Goal: Task Accomplishment & Management: Complete application form

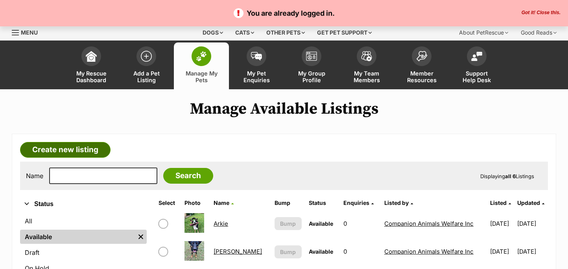
click at [77, 148] on link "Create new listing" at bounding box center [65, 150] width 91 height 16
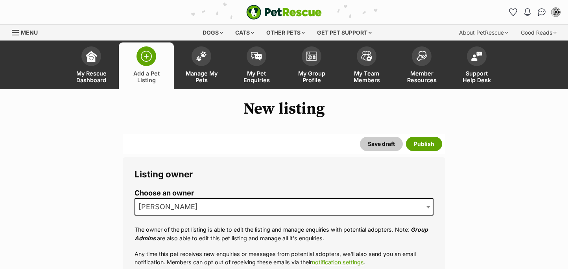
click at [216, 209] on span "[PERSON_NAME]" at bounding box center [284, 206] width 299 height 17
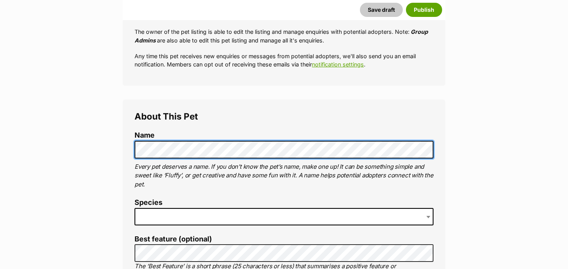
scroll to position [205, 0]
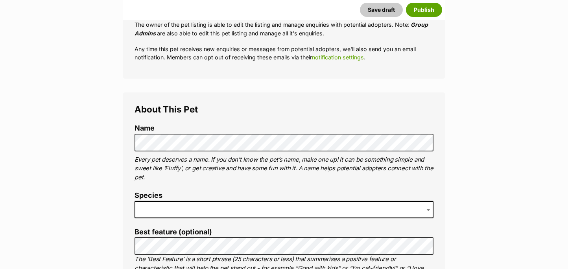
click at [168, 207] on span at bounding box center [284, 209] width 299 height 17
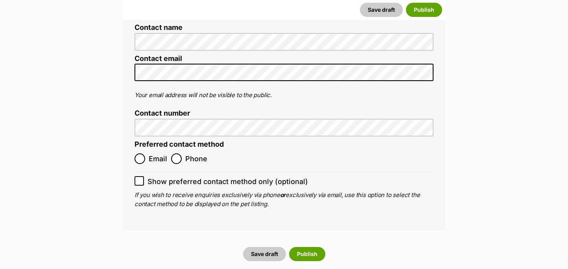
scroll to position [2843, 0]
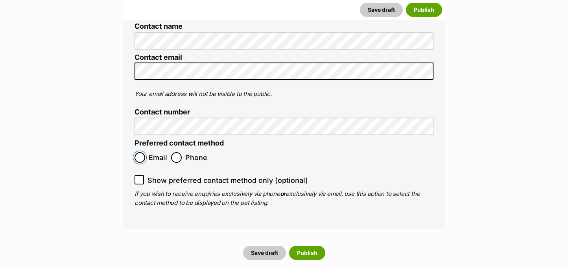
click at [141, 152] on input "Email" at bounding box center [140, 157] width 11 height 11
radio input "true"
click at [140, 177] on icon at bounding box center [140, 180] width 6 height 6
click at [140, 175] on input "Show preferred contact method only (optional)" at bounding box center [139, 179] width 9 height 9
checkbox input "true"
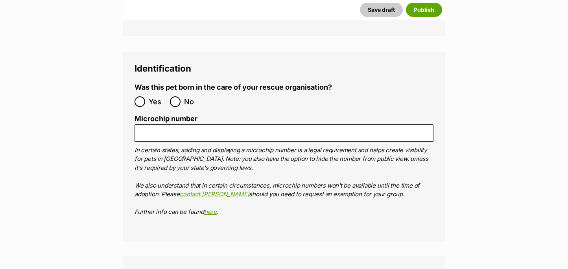
scroll to position [2524, 0]
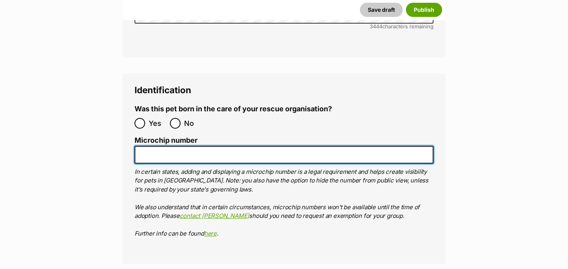
click at [162, 146] on input "Microchip number" at bounding box center [284, 155] width 299 height 18
paste input "991003002076496"
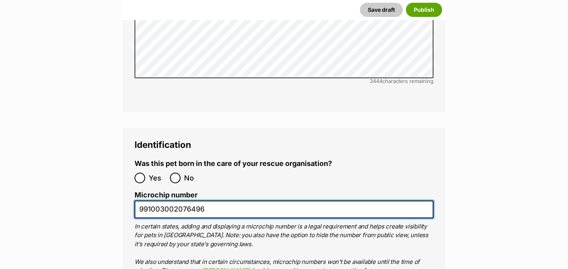
scroll to position [2464, 0]
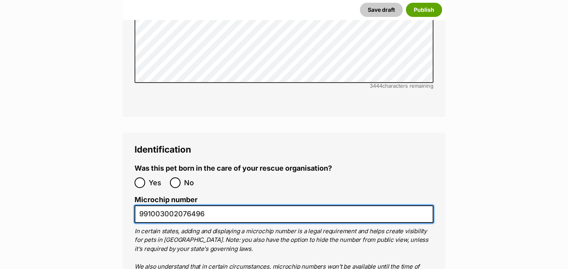
type input "991003002076496"
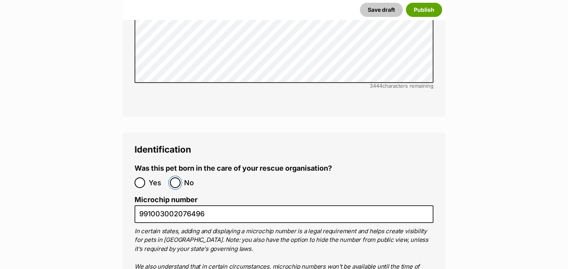
click at [174, 177] on input "No" at bounding box center [175, 182] width 11 height 11
radio input "true"
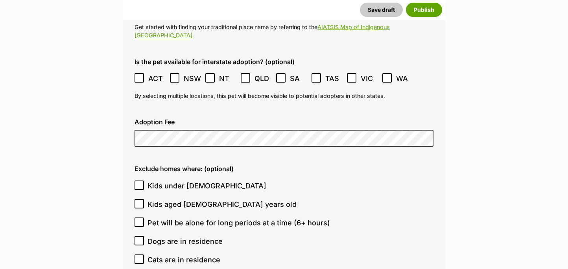
scroll to position [1990, 0]
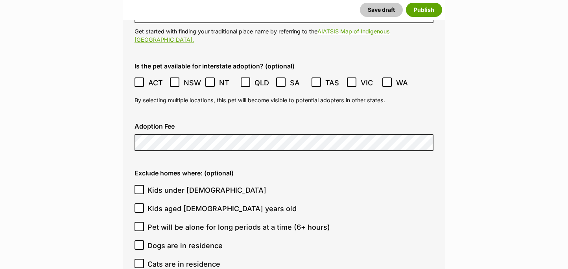
click at [176, 79] on icon at bounding box center [175, 82] width 6 height 6
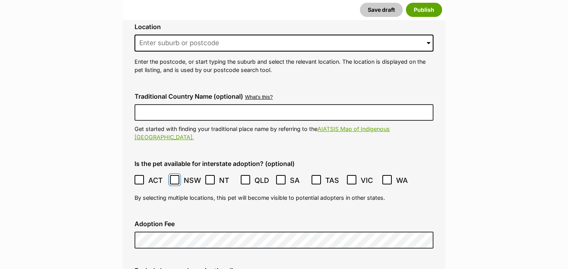
scroll to position [1887, 0]
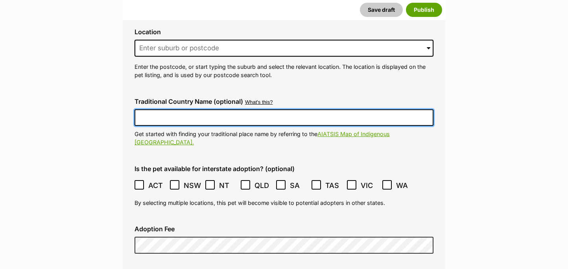
click at [158, 109] on input "Traditional Country Name (optional)" at bounding box center [284, 117] width 299 height 17
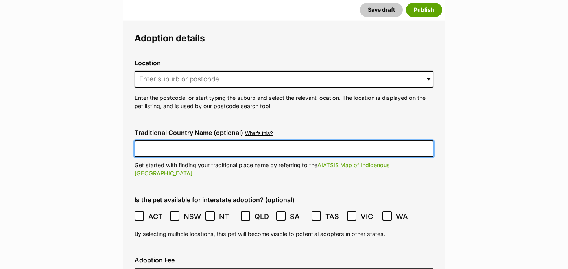
scroll to position [1847, 0]
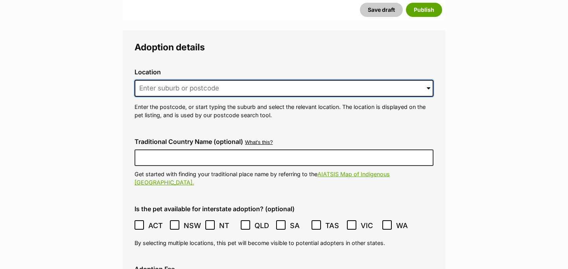
click at [159, 80] on input at bounding box center [284, 88] width 299 height 17
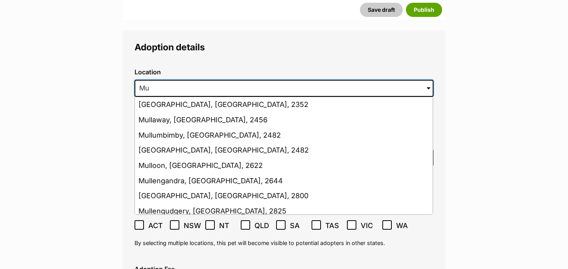
type input "M"
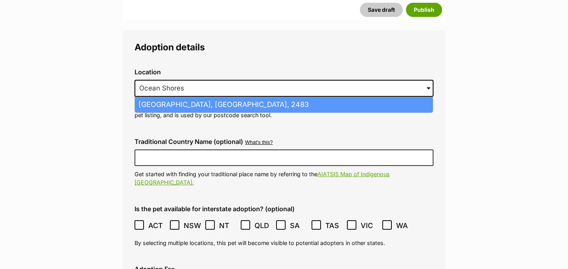
click at [161, 97] on li "Ocean Shores, New South Wales, 2483" at bounding box center [284, 104] width 298 height 15
type input "Ocean Shores, New South Wales, 2483"
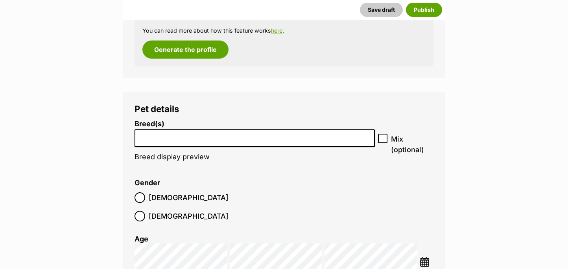
scroll to position [927, 0]
click at [154, 132] on li at bounding box center [254, 138] width 235 height 16
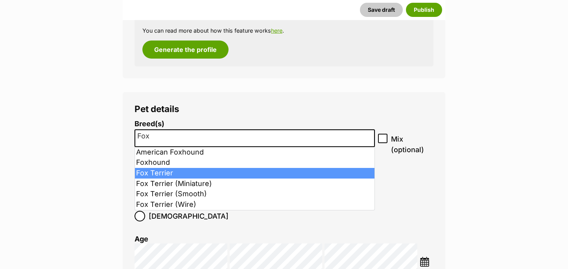
type input "Fox"
select select "87"
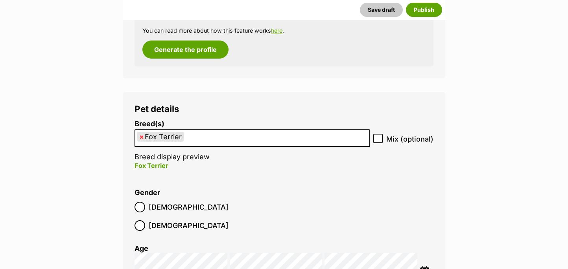
click at [380, 141] on icon at bounding box center [378, 139] width 6 height 6
click at [380, 141] on input "Mix (optional)" at bounding box center [377, 138] width 9 height 9
checkbox input "true"
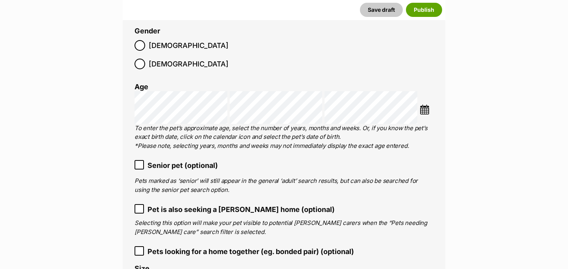
scroll to position [1091, 0]
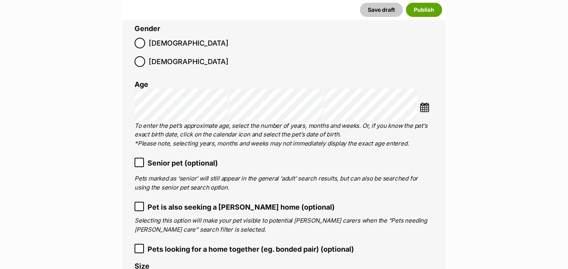
click at [140, 161] on icon at bounding box center [139, 163] width 5 height 4
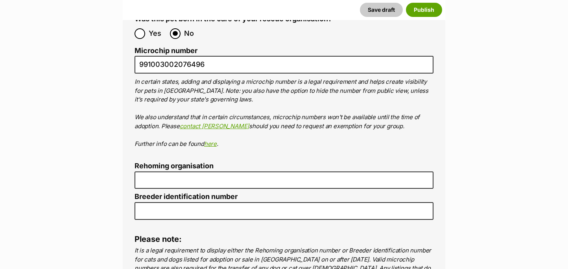
scroll to position [2626, 0]
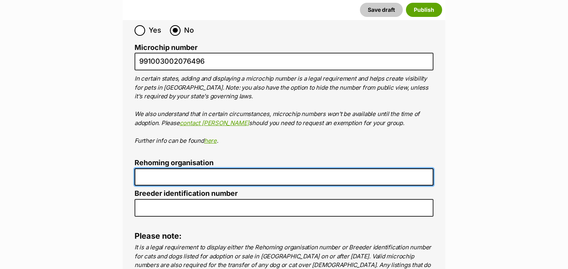
click at [198, 168] on input "Rehoming organisation" at bounding box center [284, 177] width 299 height 18
type input "Byron Dog Rescue"
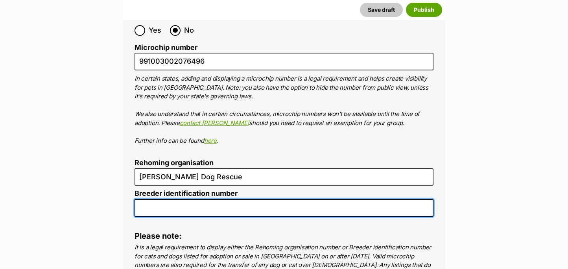
click at [203, 199] on input "Breeder identification number" at bounding box center [284, 208] width 299 height 18
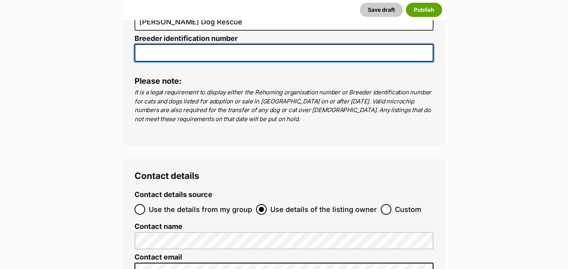
scroll to position [2783, 0]
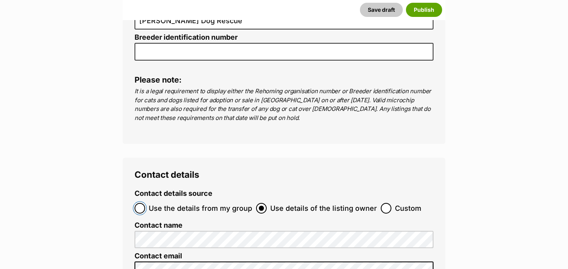
click at [142, 203] on input "Use the details from my group" at bounding box center [140, 208] width 11 height 11
radio input "true"
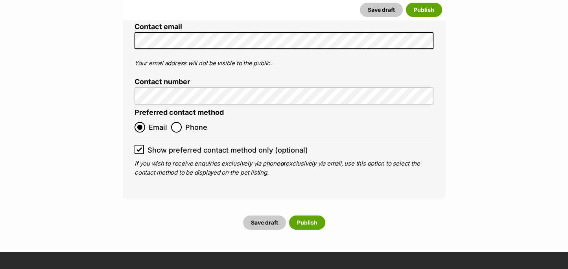
scroll to position [3070, 0]
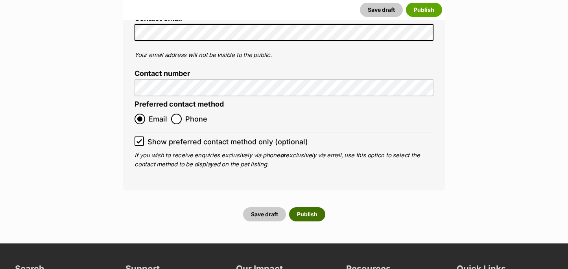
click at [306, 207] on button "Publish" at bounding box center [307, 214] width 36 height 14
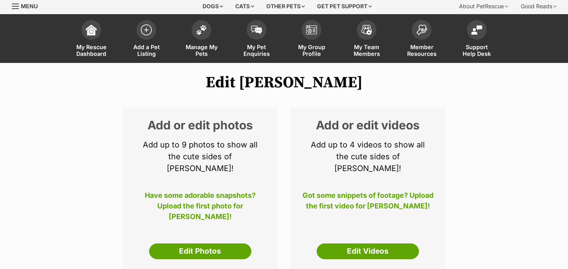
scroll to position [32, 0]
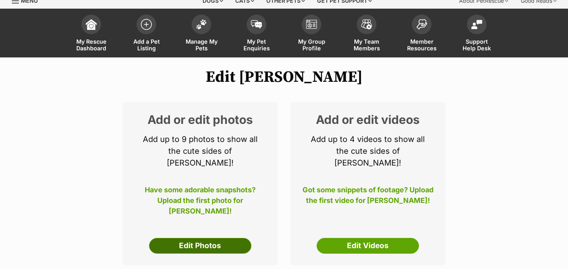
click at [209, 238] on link "Edit Photos" at bounding box center [200, 246] width 102 height 16
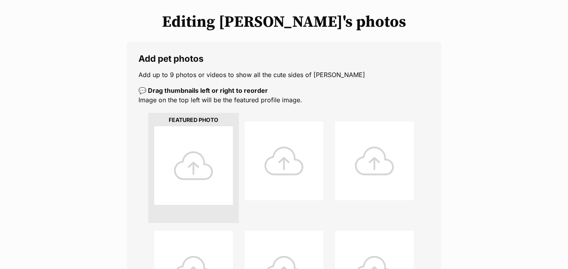
scroll to position [107, 0]
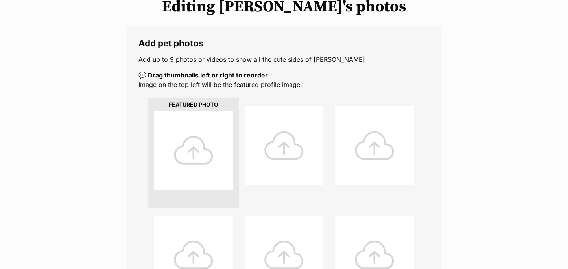
click at [195, 157] on div at bounding box center [193, 150] width 79 height 79
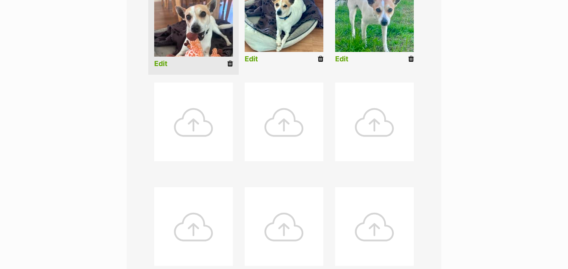
scroll to position [355, 0]
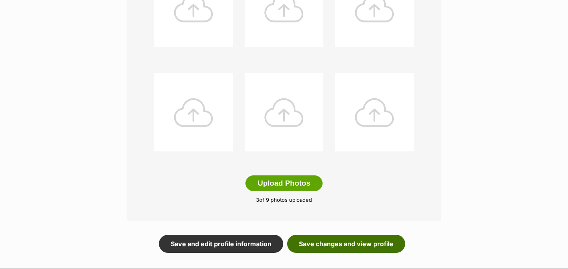
click at [322, 245] on link "Save changes and view profile" at bounding box center [346, 244] width 118 height 18
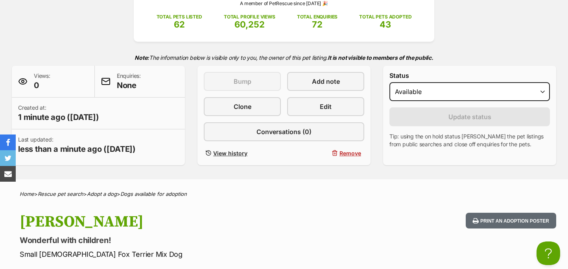
scroll to position [67, 0]
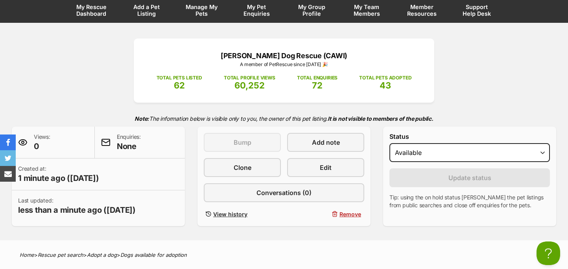
click at [205, 10] on span "Manage My Pets" at bounding box center [201, 10] width 35 height 13
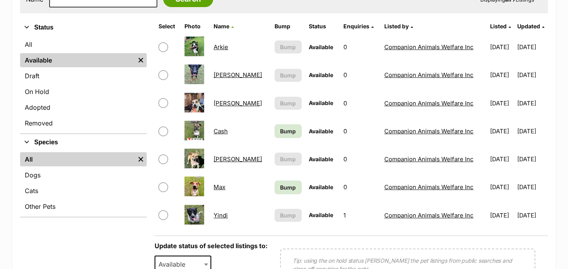
scroll to position [178, 0]
